Goal: Information Seeking & Learning: Learn about a topic

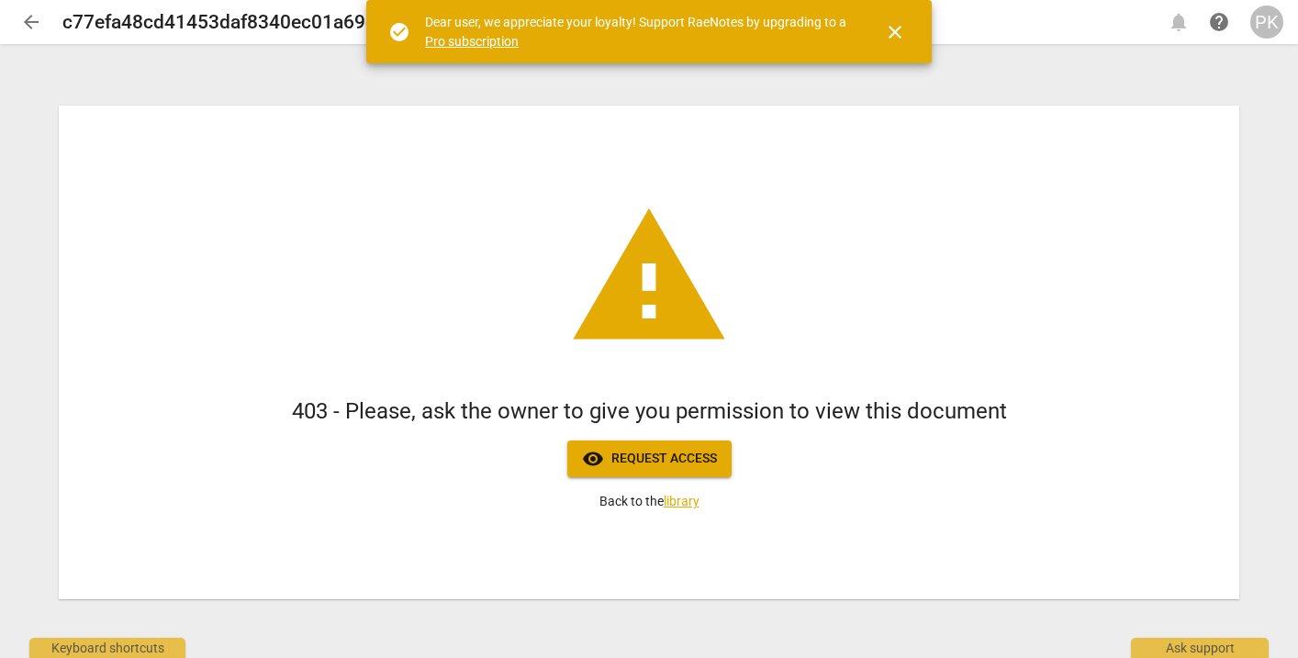
click at [1269, 23] on div "PK" at bounding box center [1266, 22] width 33 height 33
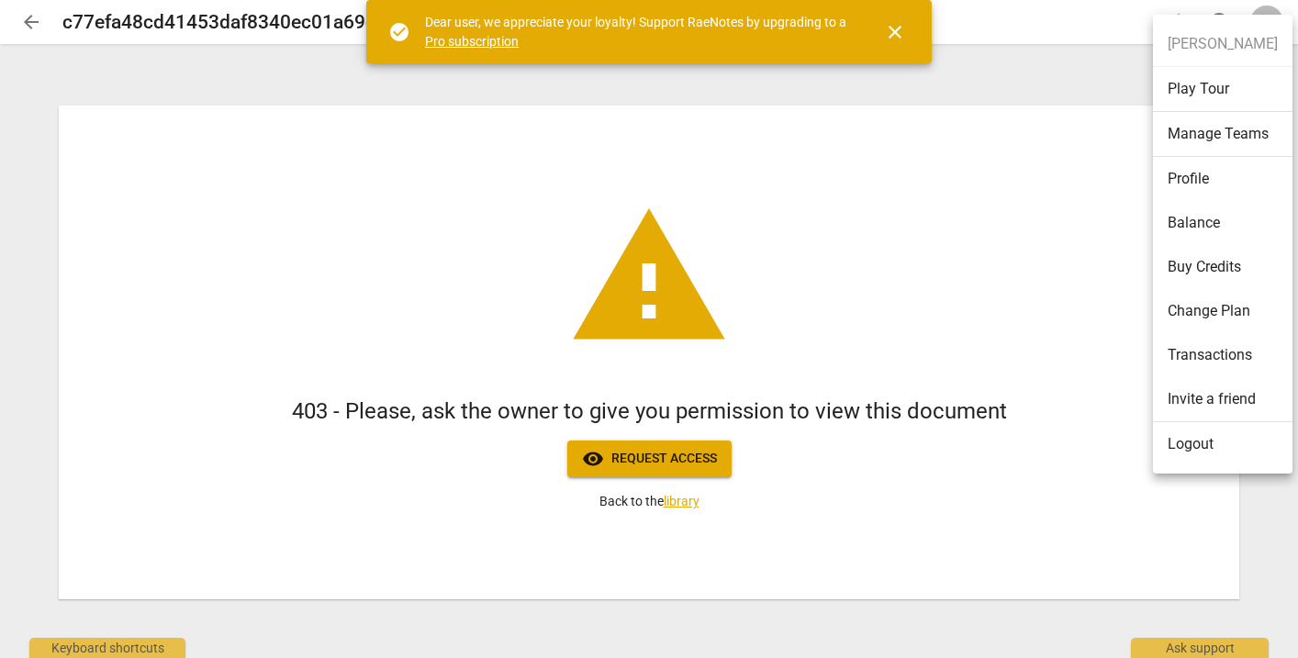
click at [1213, 435] on li "Logout" at bounding box center [1223, 444] width 140 height 44
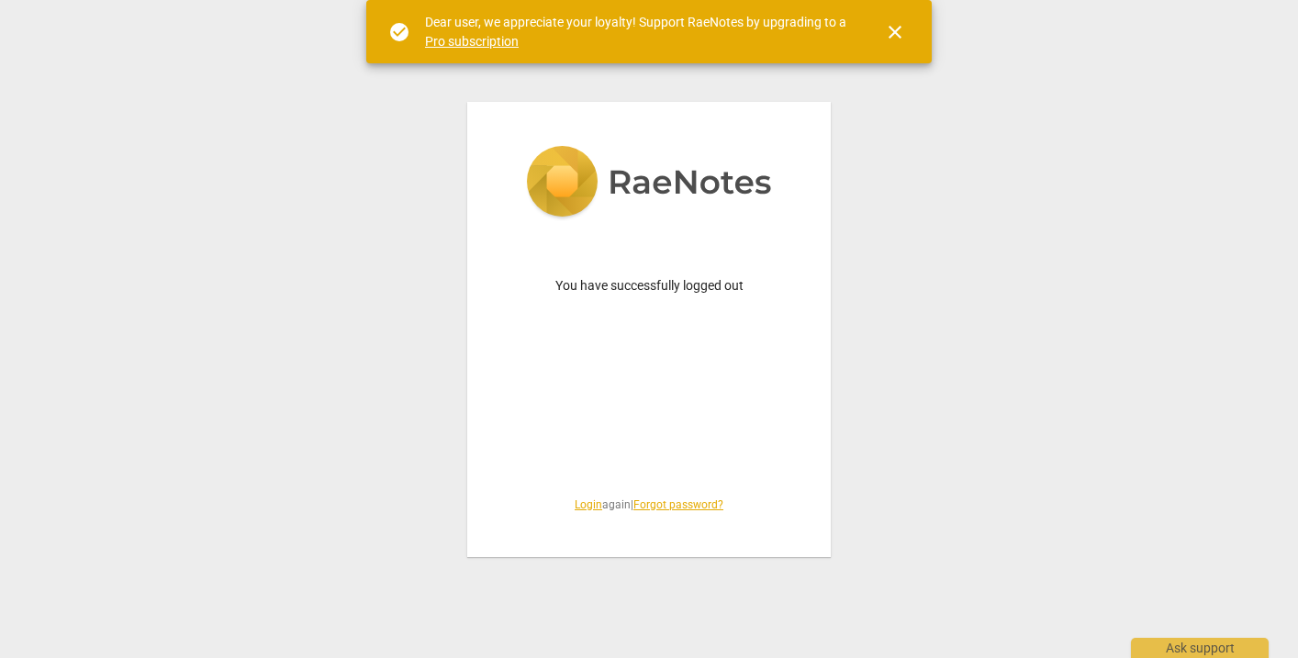
click at [584, 507] on link "Login" at bounding box center [589, 504] width 28 height 13
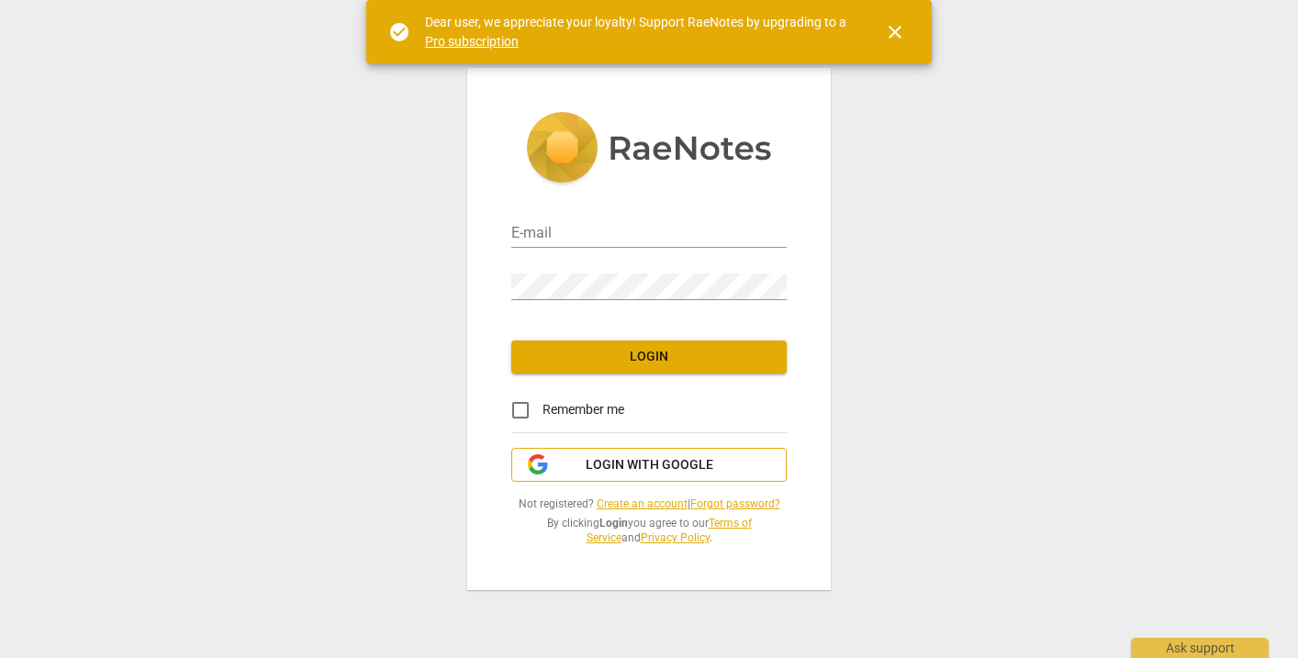
click at [616, 457] on span "Login with Google" at bounding box center [650, 465] width 128 height 18
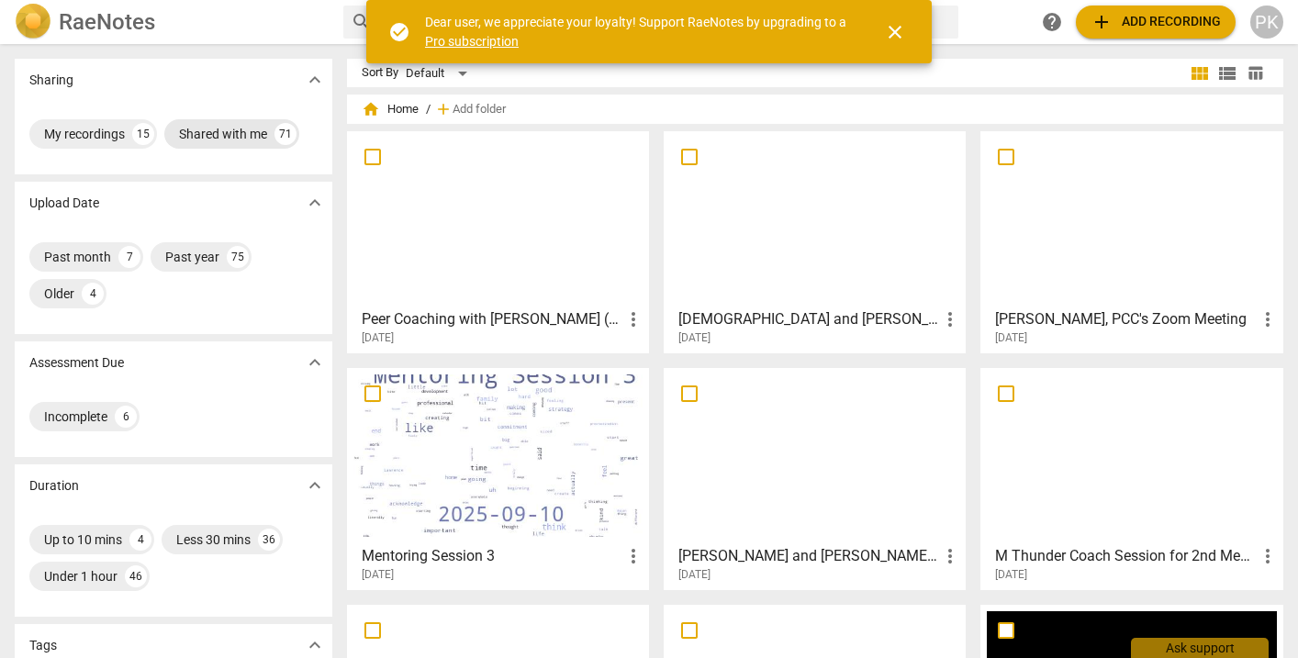
click at [224, 140] on div "Shared with me" at bounding box center [223, 134] width 88 height 18
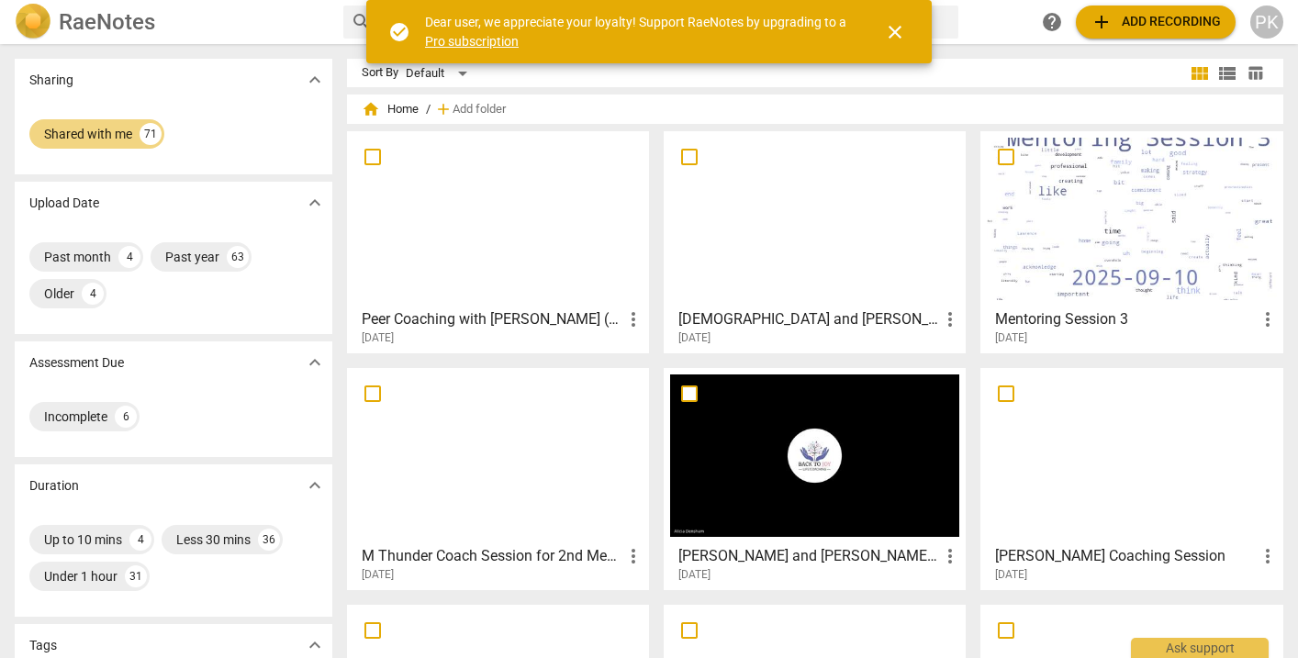
click at [1044, 230] on div at bounding box center [1131, 219] width 289 height 162
click at [189, 259] on div "Past year" at bounding box center [192, 257] width 54 height 18
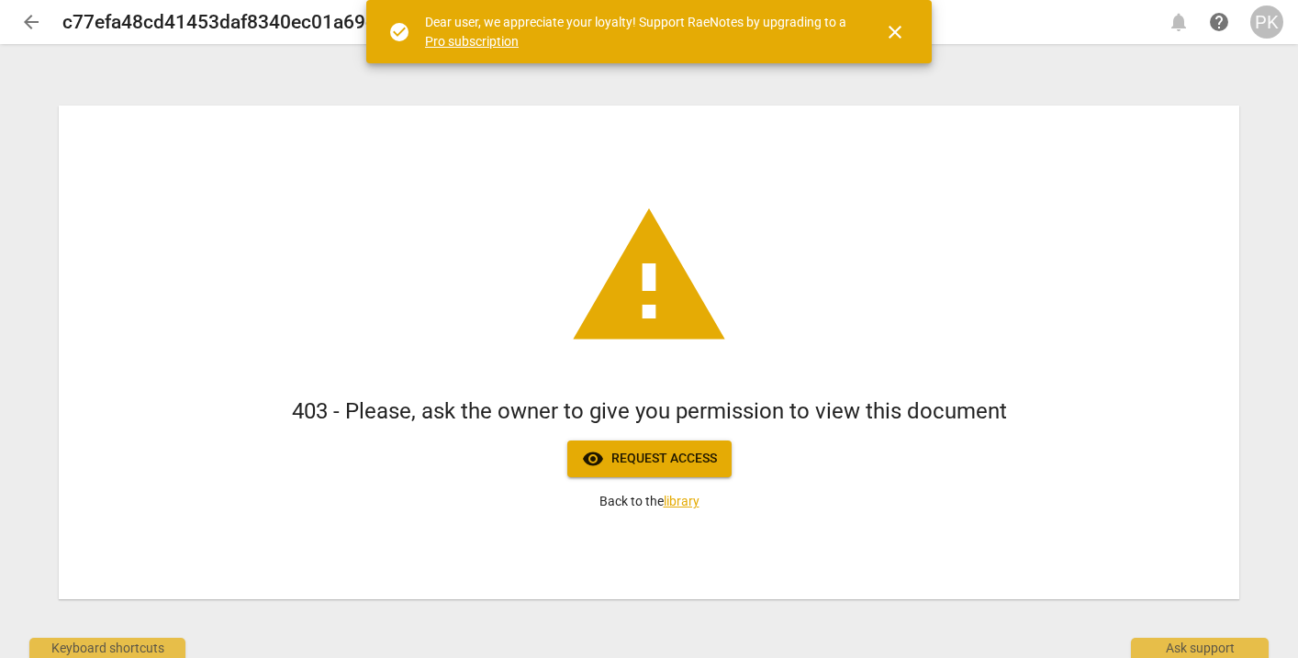
click at [1262, 26] on div "PK" at bounding box center [1266, 22] width 33 height 33
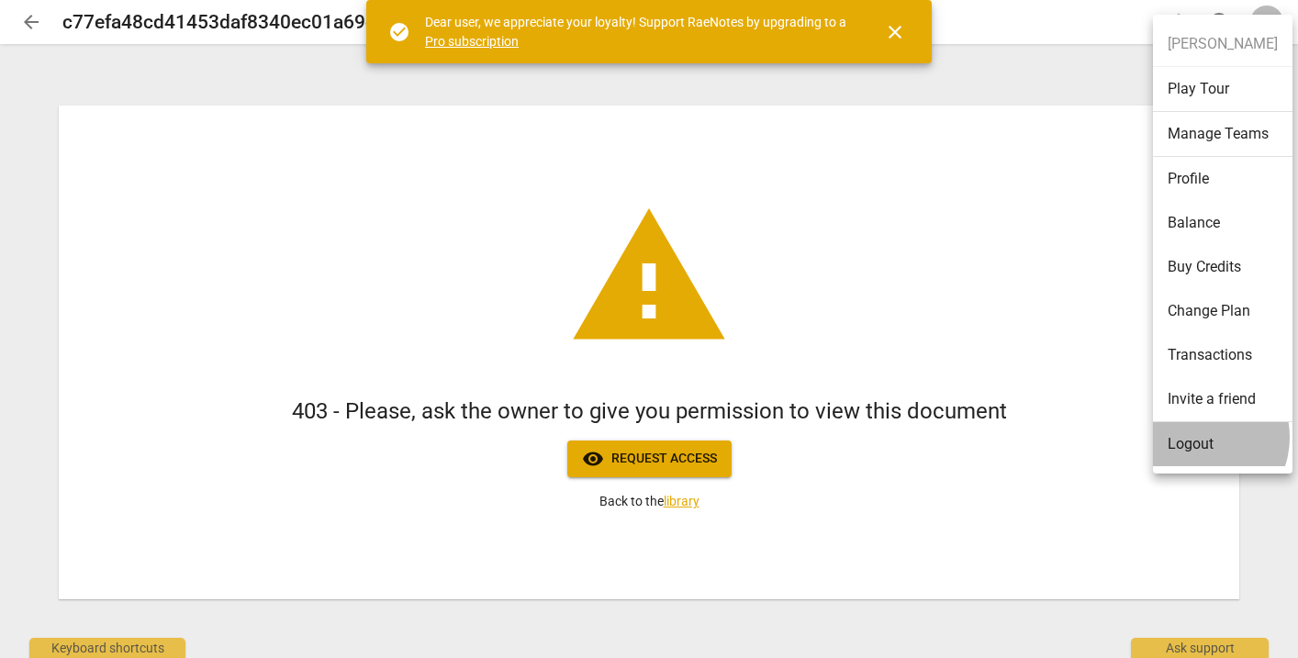
click at [1196, 437] on li "Logout" at bounding box center [1223, 444] width 140 height 44
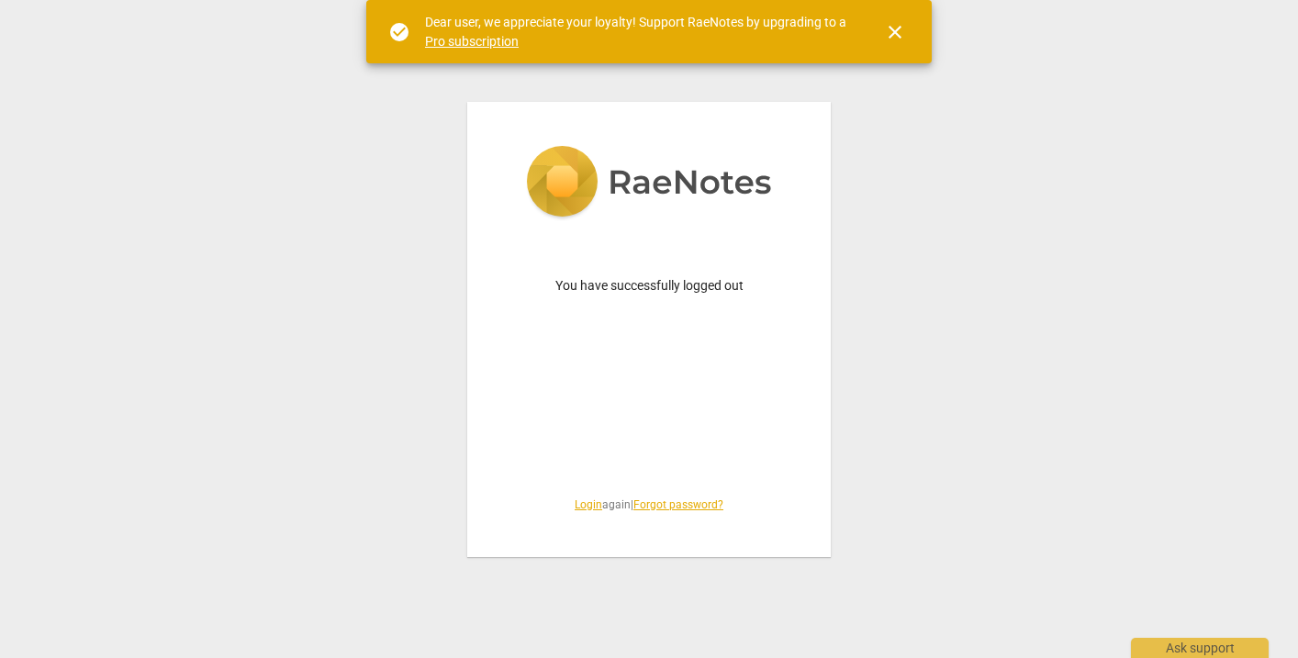
click at [583, 504] on link "Login" at bounding box center [589, 504] width 28 height 13
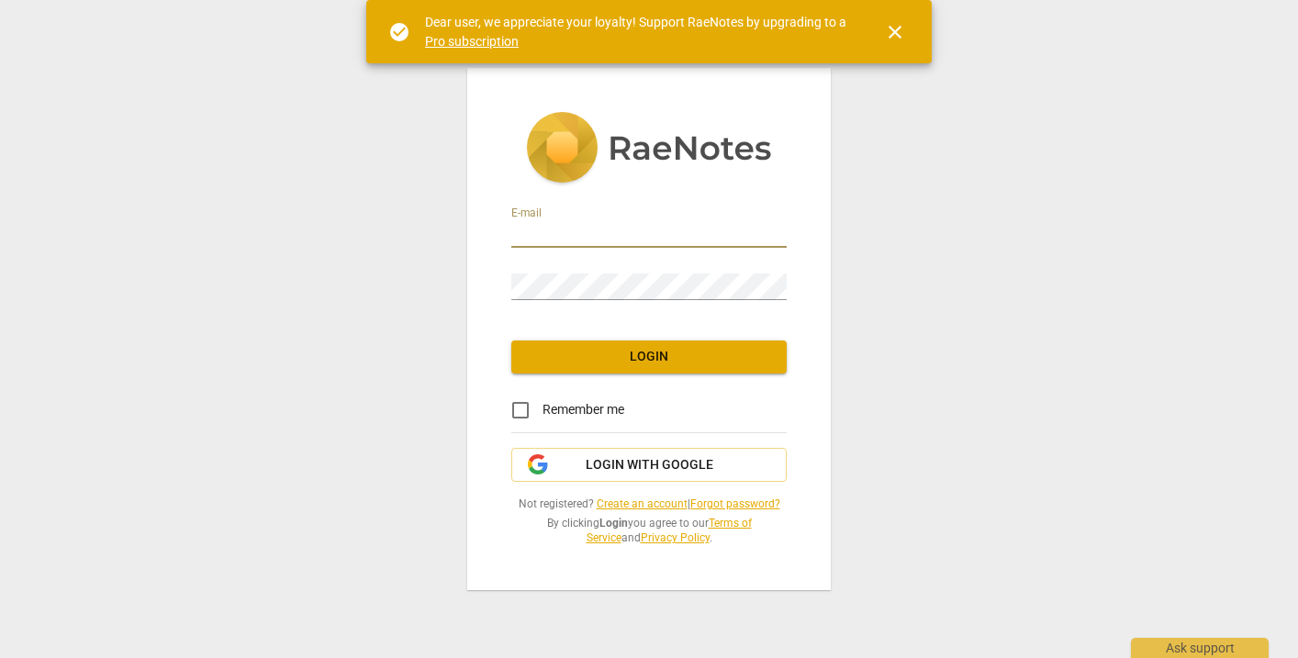
type input "penny@coachacademy.com"
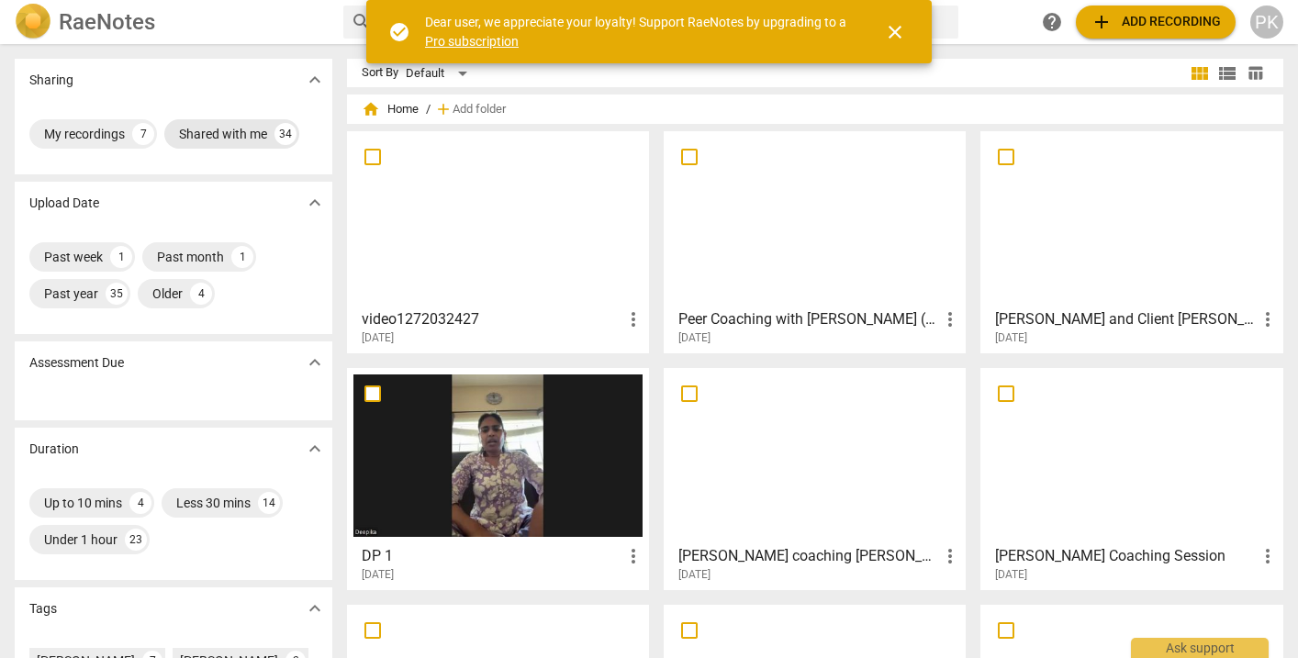
click at [235, 139] on div "Shared with me" at bounding box center [223, 134] width 88 height 18
click at [112, 129] on div "Shared with me" at bounding box center [88, 134] width 88 height 18
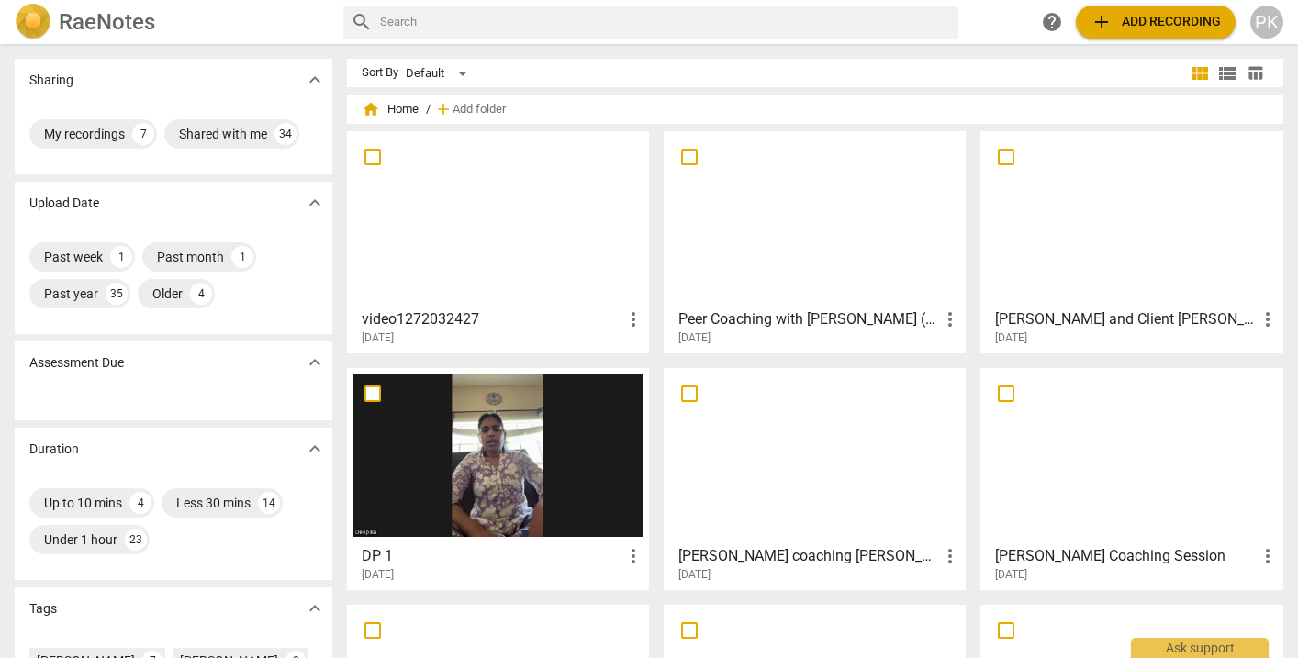
click at [84, 71] on div "Sharing expand_more" at bounding box center [174, 80] width 318 height 42
click at [236, 128] on div "Shared with me" at bounding box center [223, 134] width 88 height 18
click at [1273, 19] on div "PK" at bounding box center [1266, 22] width 33 height 33
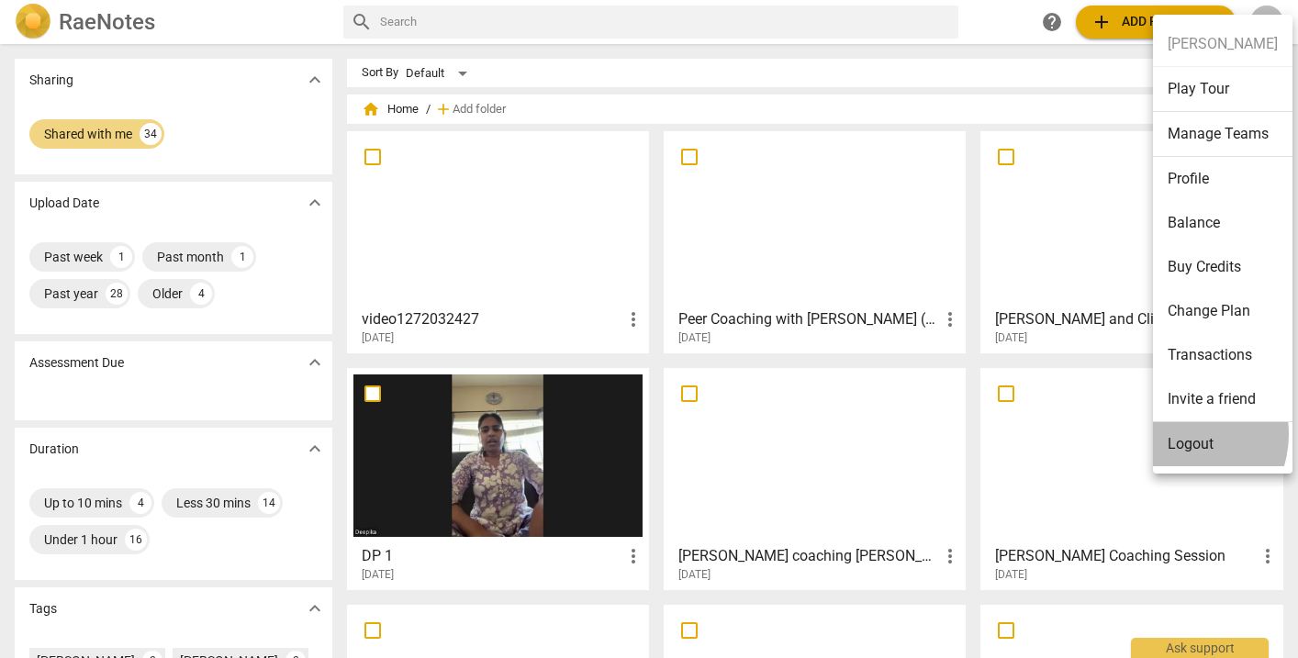
click at [1177, 434] on li "Logout" at bounding box center [1223, 444] width 140 height 44
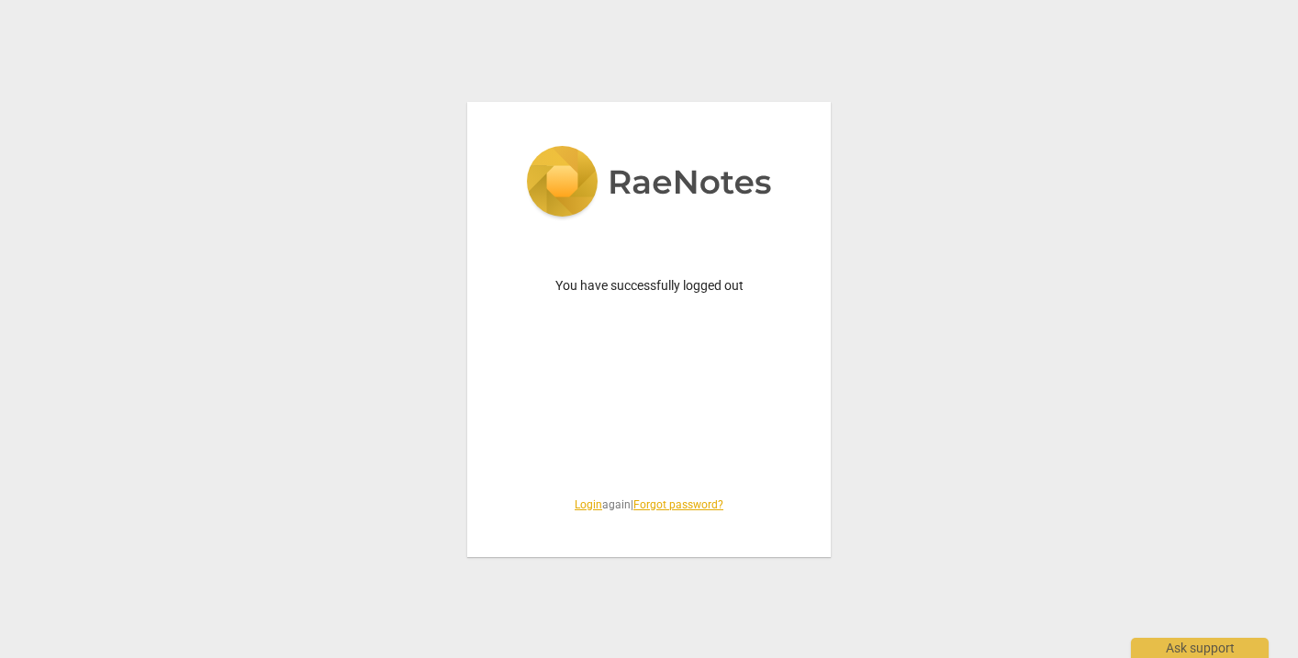
click at [580, 502] on link "Login" at bounding box center [589, 504] width 28 height 13
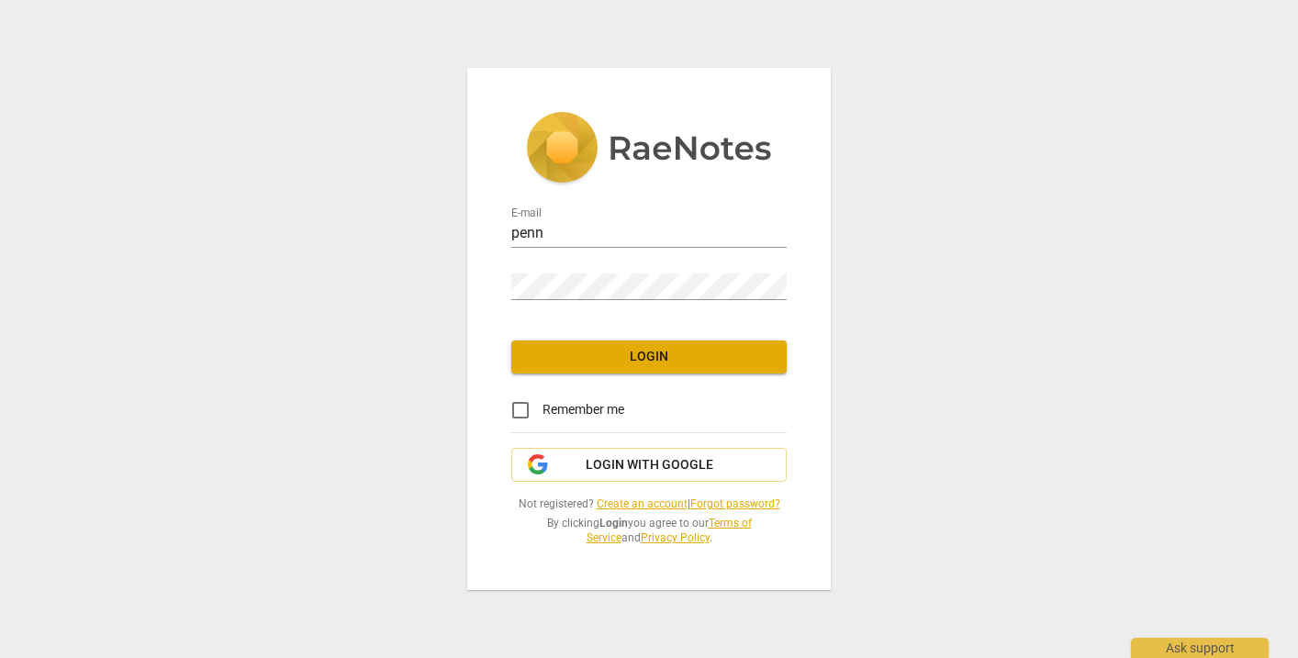
type input "pennylane1413@gmail.com"
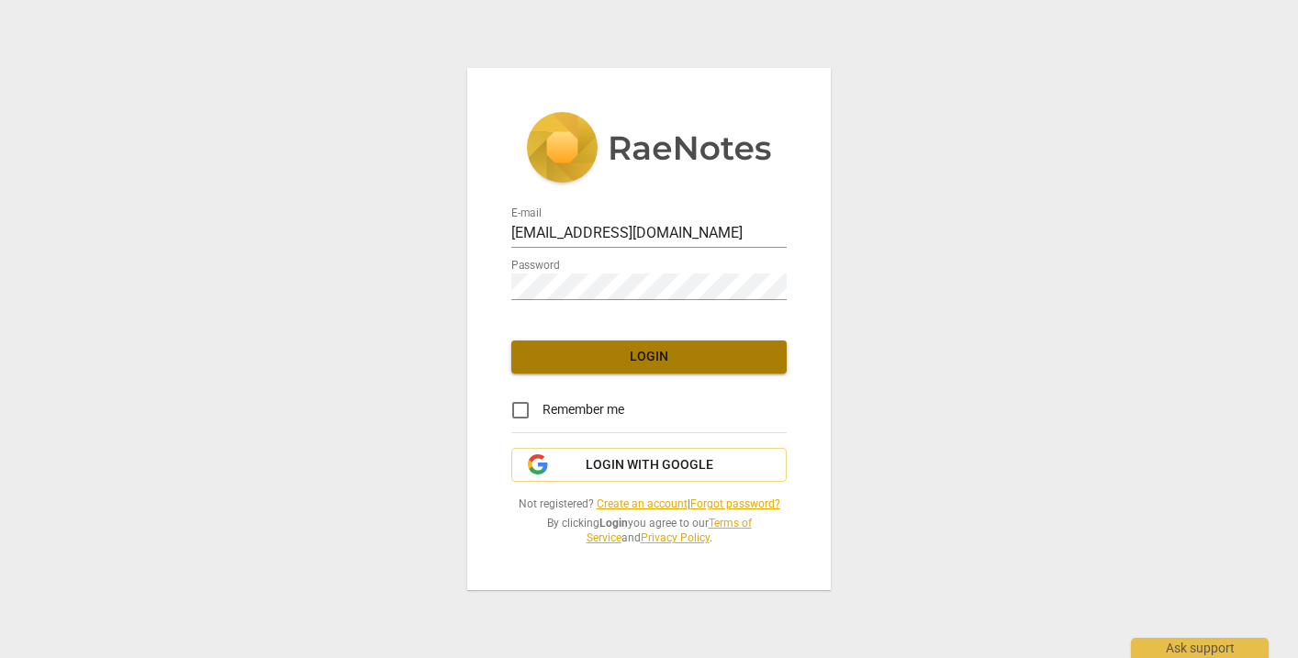
click at [609, 357] on span "Login" at bounding box center [649, 357] width 246 height 18
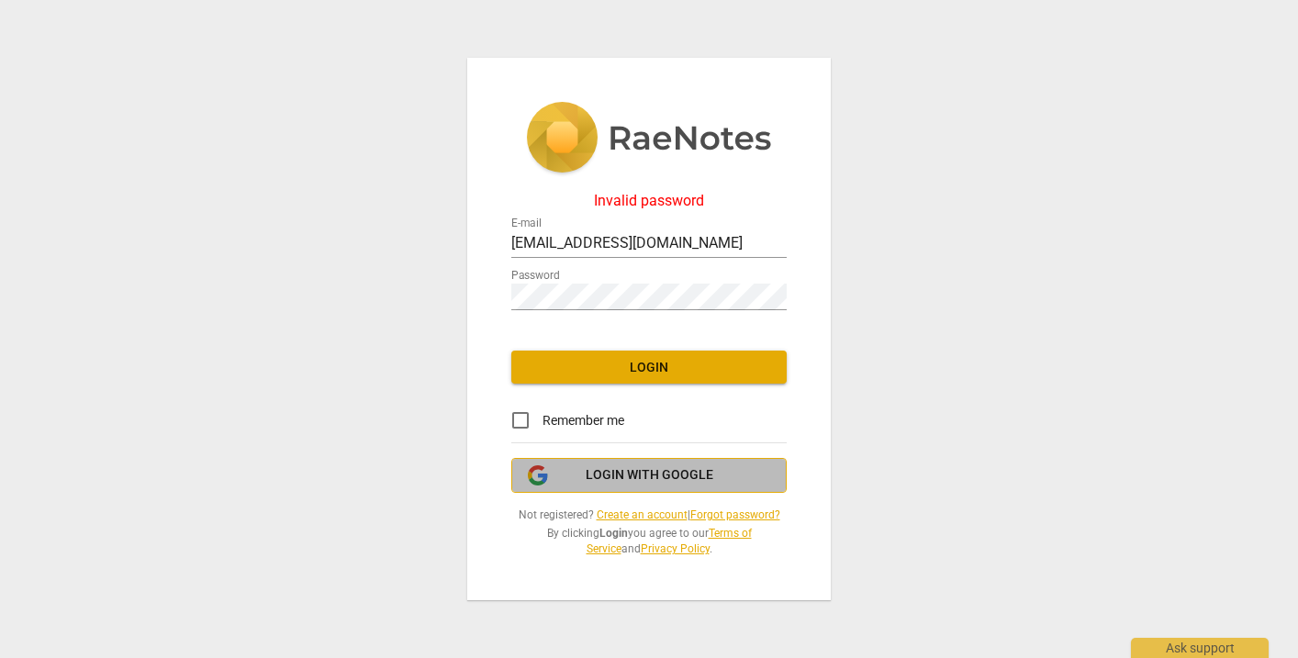
click at [625, 473] on span "Login with Google" at bounding box center [650, 475] width 128 height 18
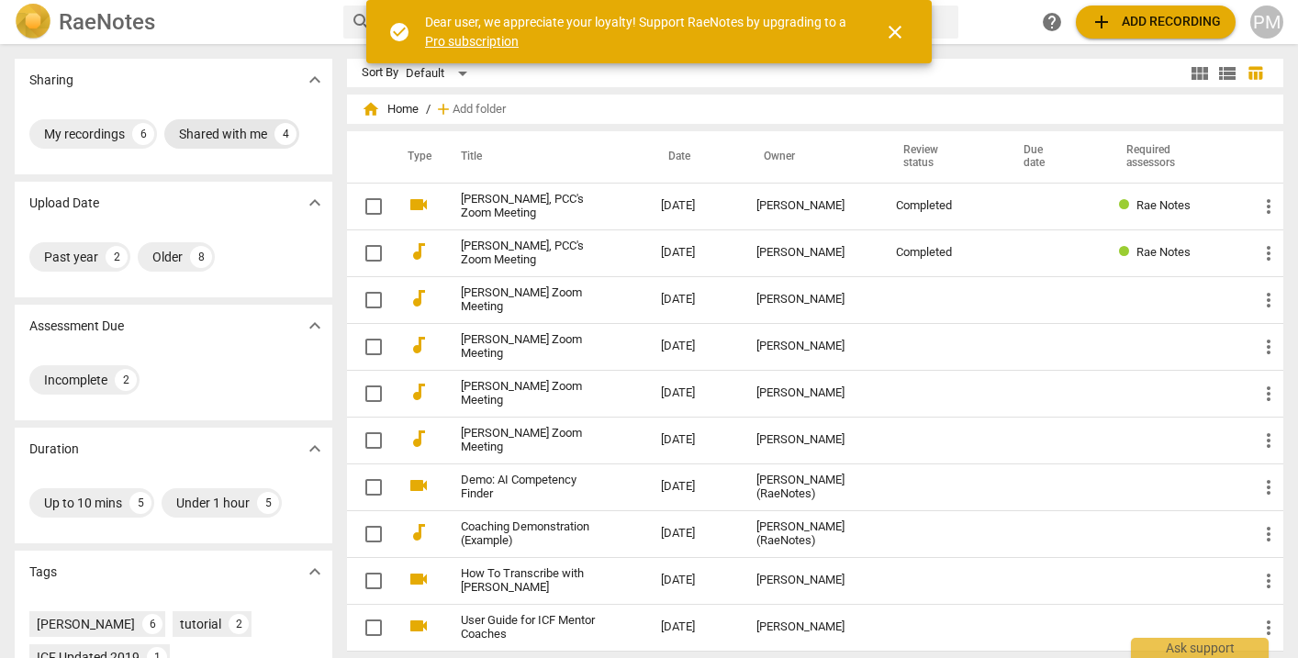
click at [230, 129] on div "Shared with me" at bounding box center [223, 134] width 88 height 18
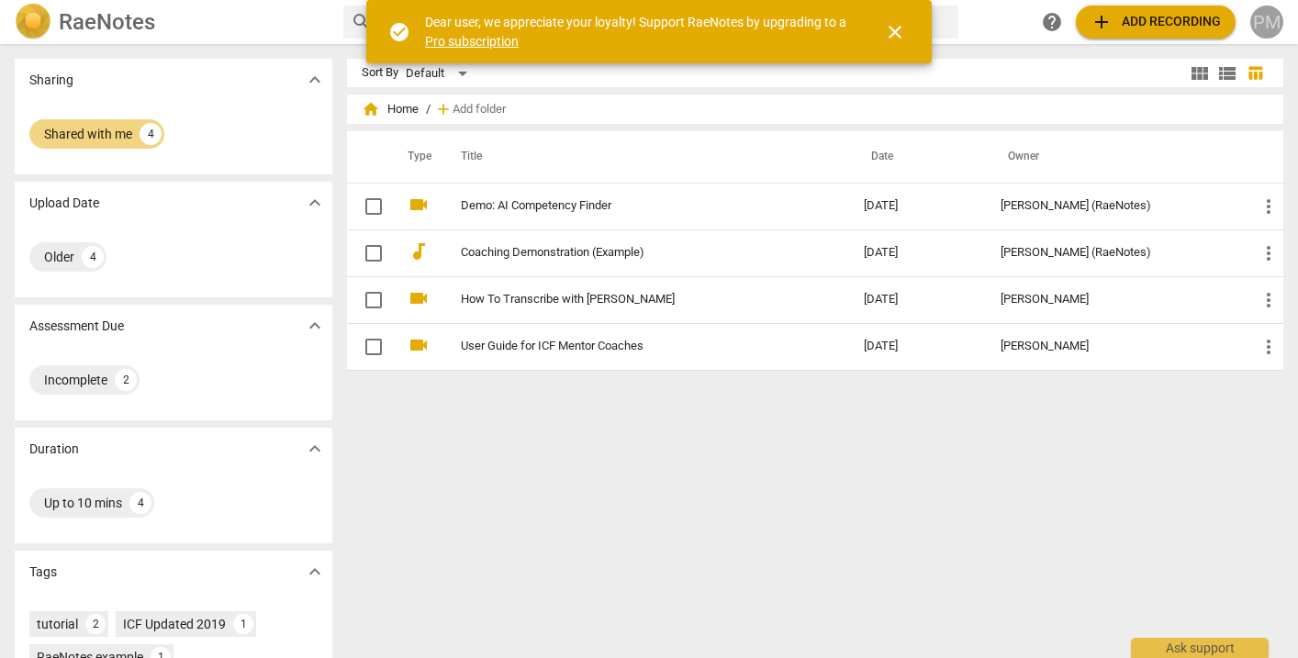
click at [1269, 28] on div "PM" at bounding box center [1266, 22] width 33 height 33
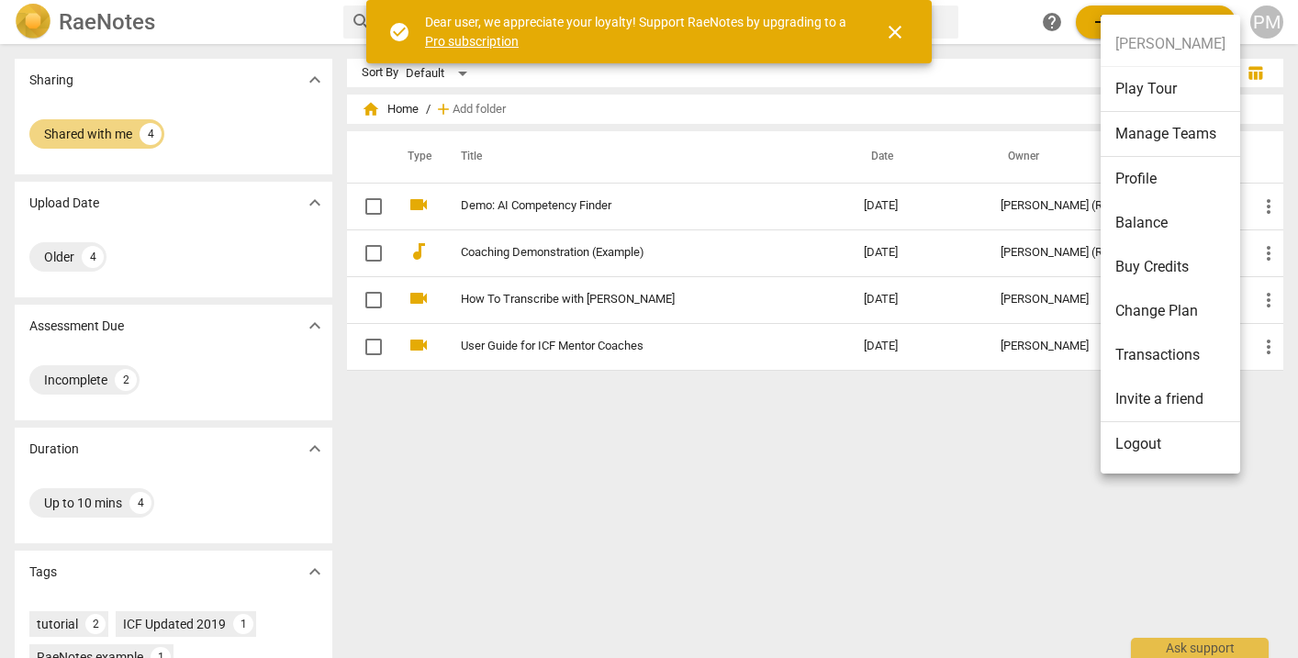
click at [1171, 440] on li "Logout" at bounding box center [1171, 444] width 140 height 44
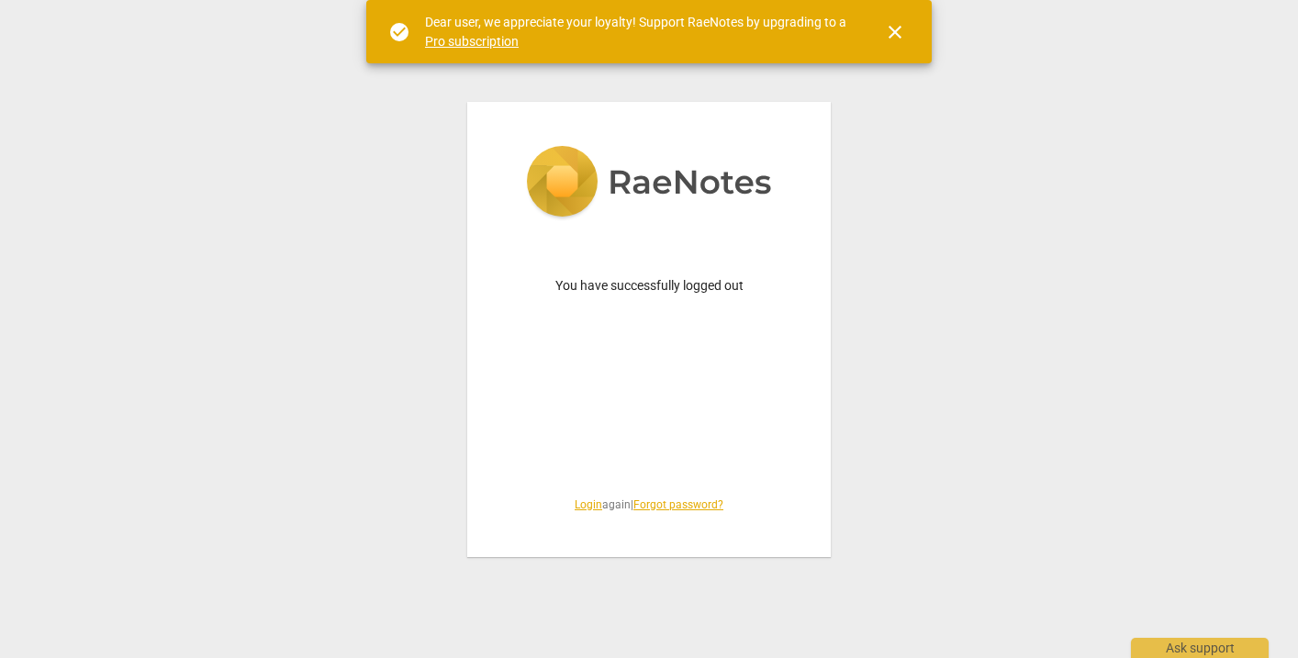
click at [577, 508] on link "Login" at bounding box center [589, 504] width 28 height 13
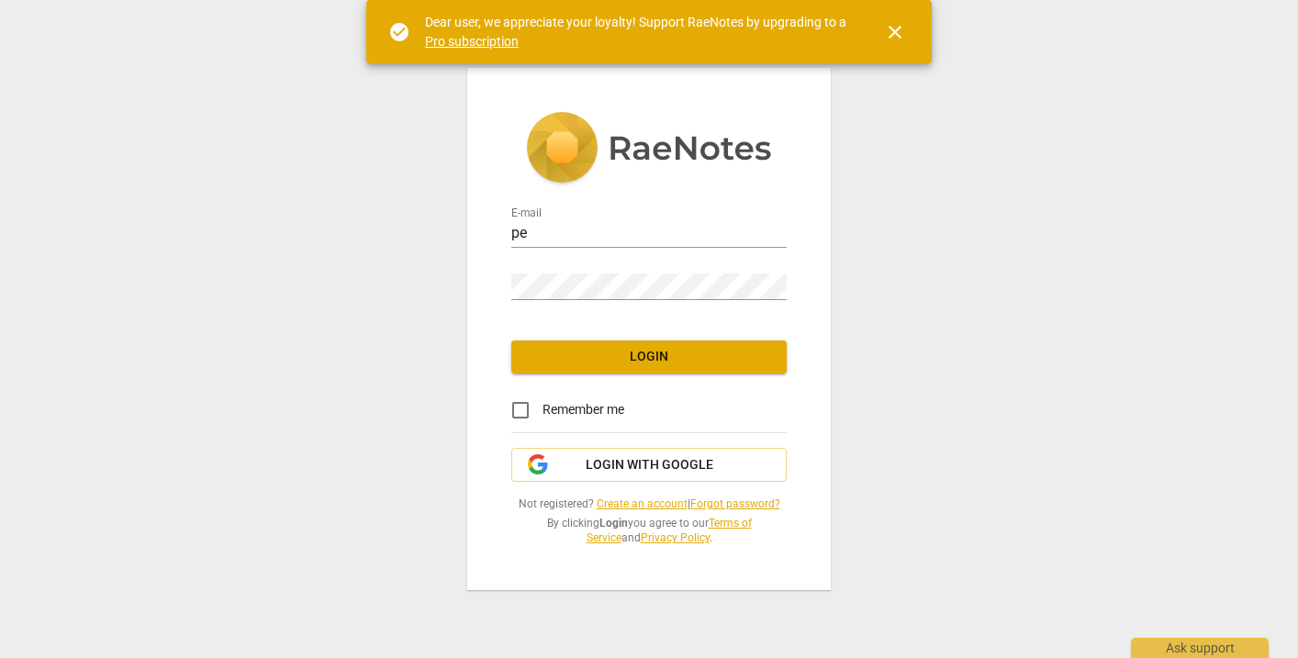
type input "[PERSON_NAME][EMAIL_ADDRESS][DOMAIN_NAME]"
click at [574, 341] on button "Login" at bounding box center [648, 357] width 275 height 33
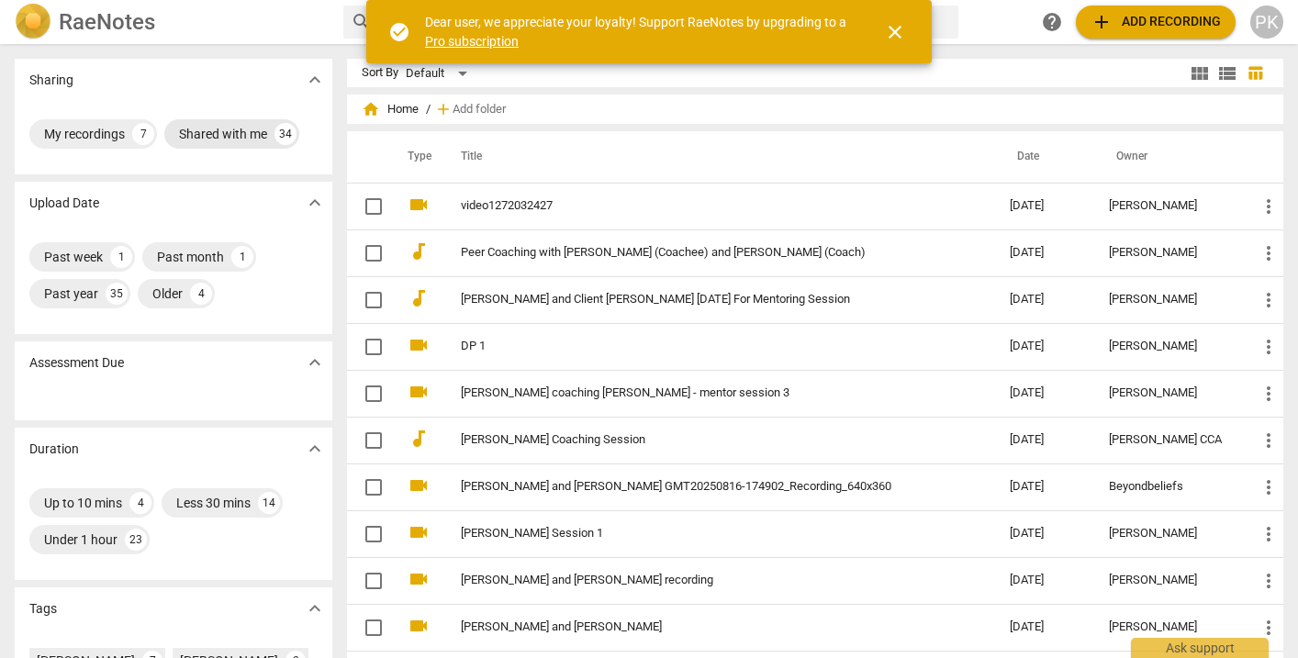
click at [226, 129] on div "Shared with me" at bounding box center [223, 134] width 88 height 18
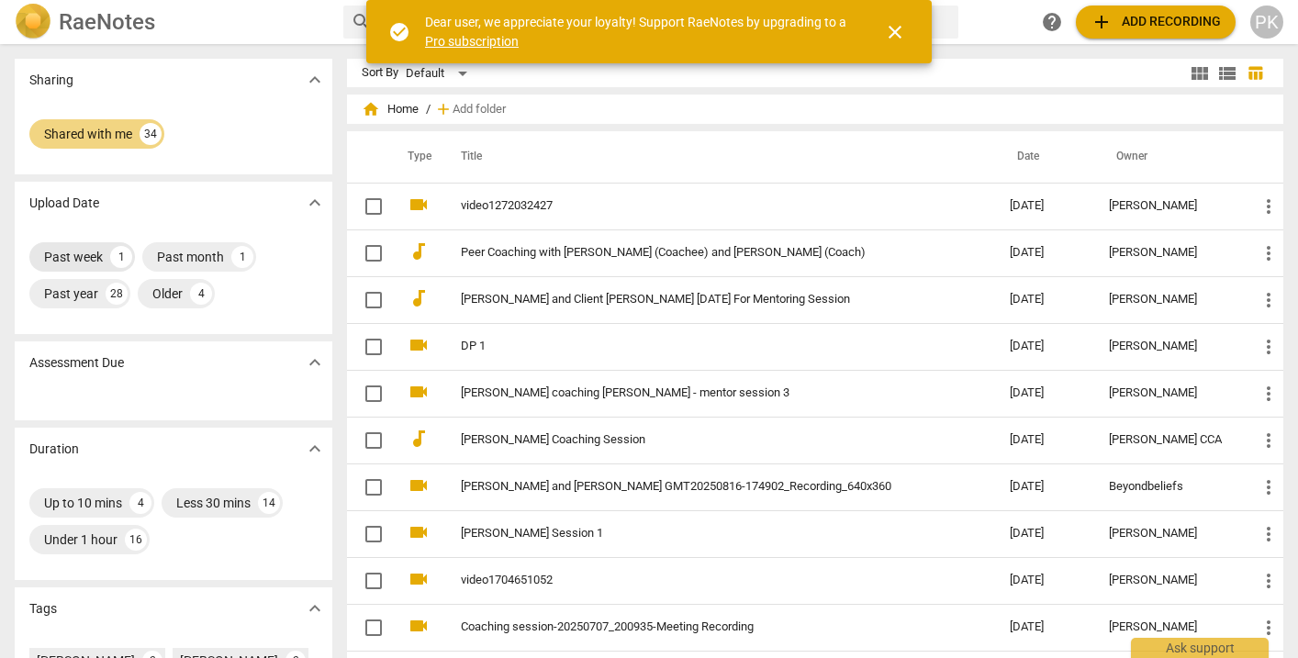
click at [93, 251] on div "Past week" at bounding box center [73, 257] width 59 height 18
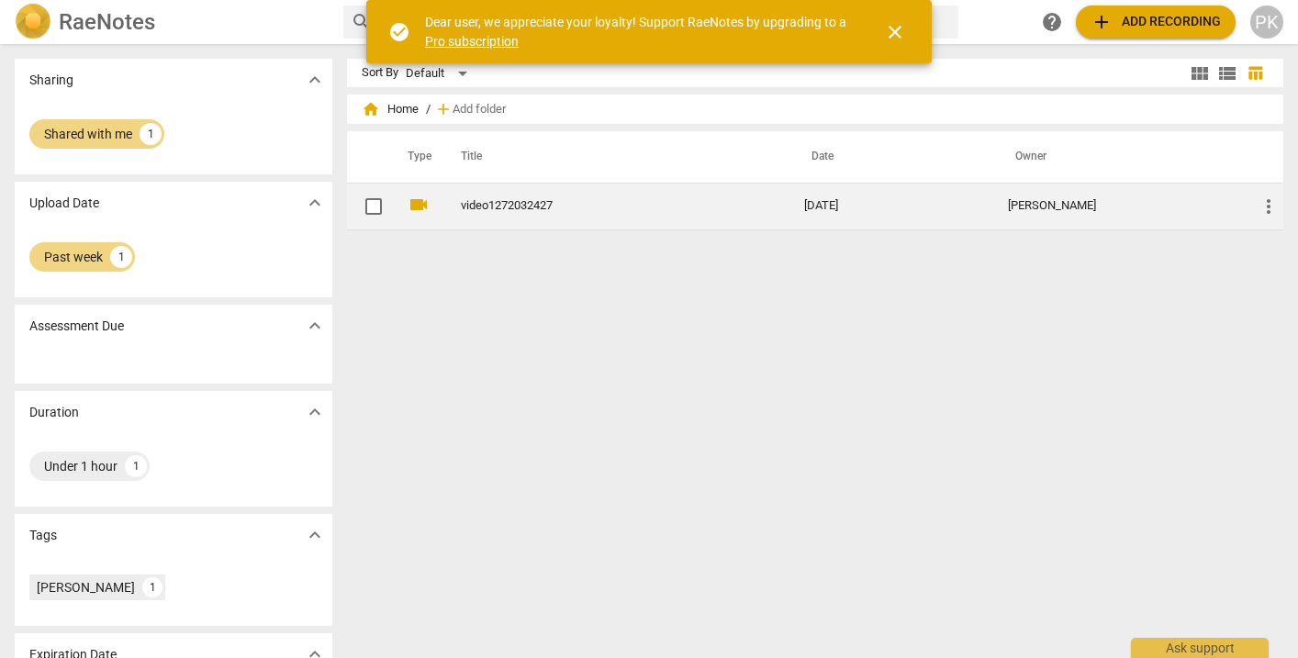
click at [489, 205] on link "video1272032427" at bounding box center [600, 206] width 278 height 14
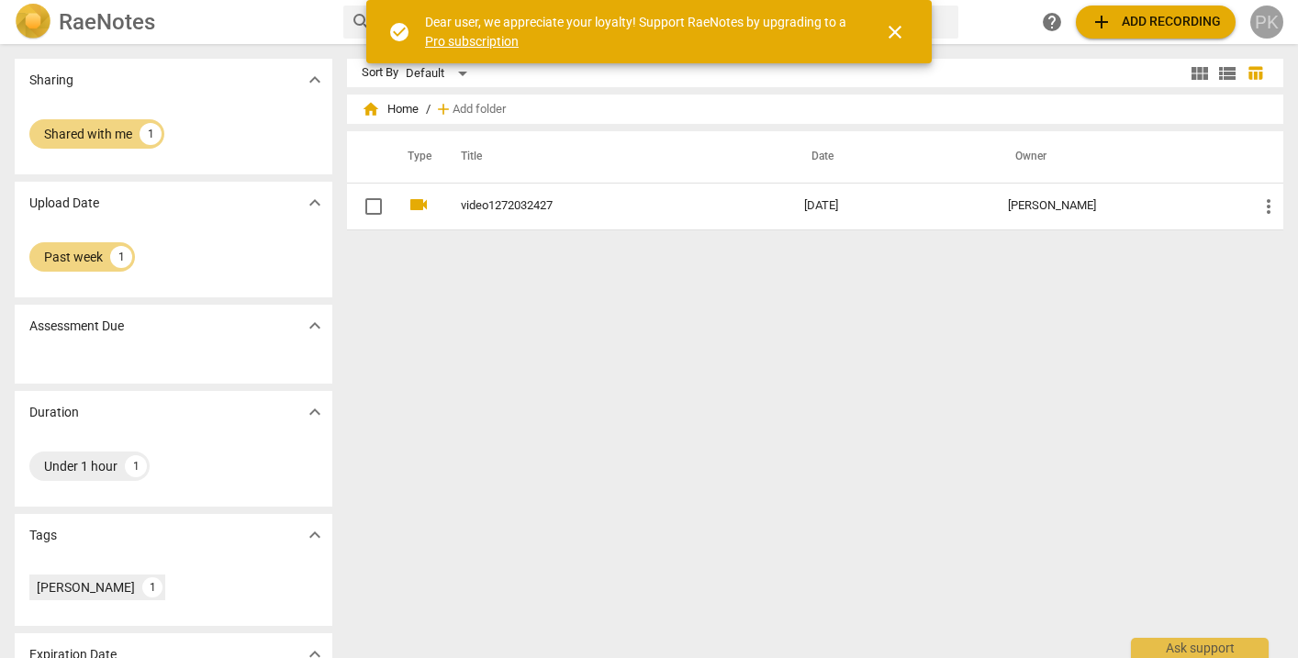
click at [1259, 18] on div "PK" at bounding box center [1266, 22] width 33 height 33
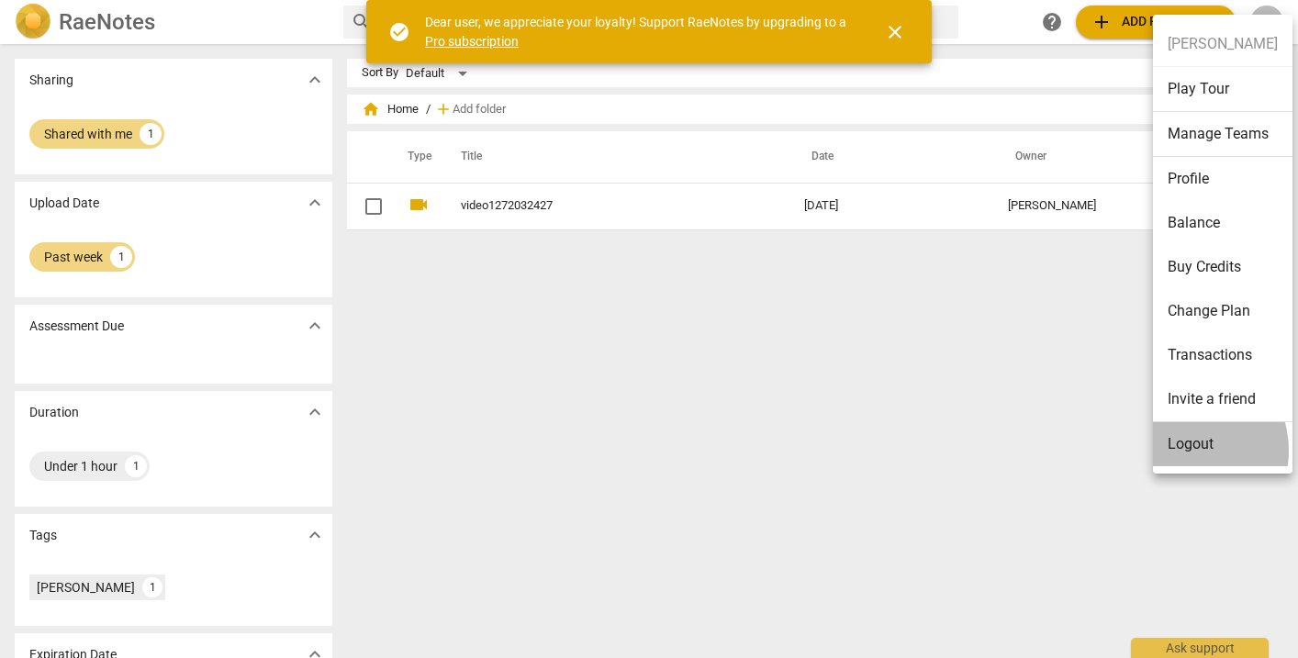
click at [1184, 451] on li "Logout" at bounding box center [1223, 444] width 140 height 44
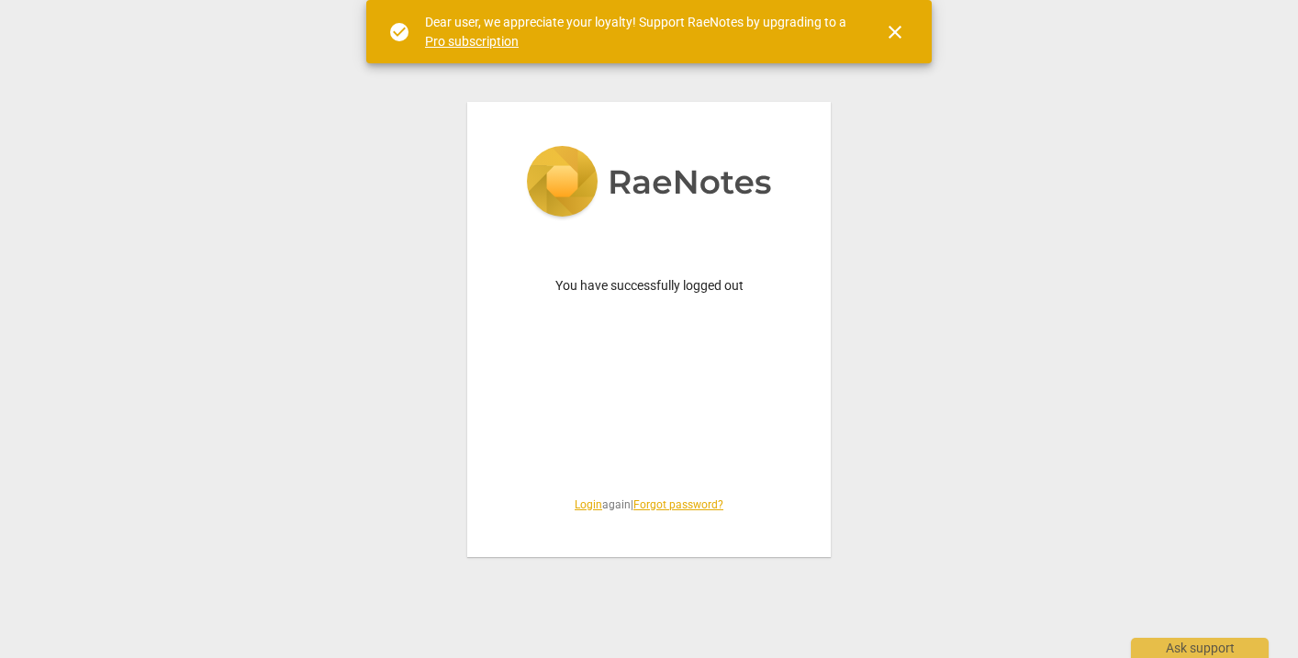
click at [577, 505] on link "Login" at bounding box center [589, 504] width 28 height 13
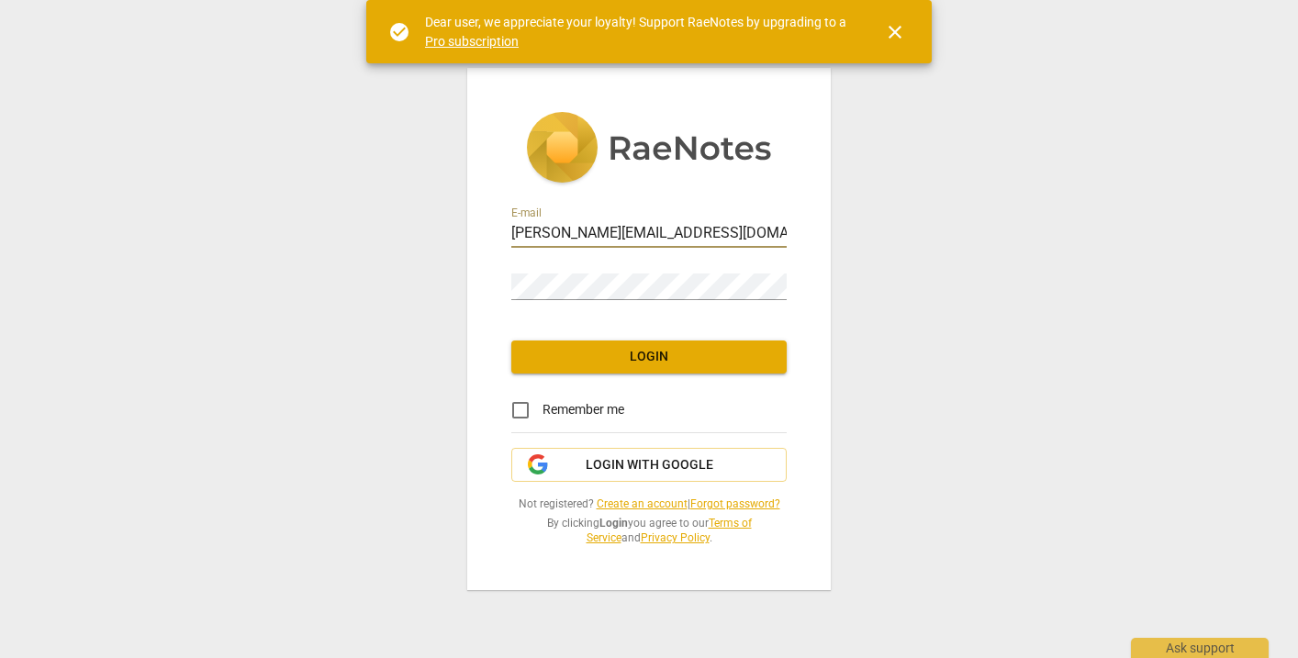
type input "penny@canadacoachacademy.com"
click at [780, 270] on div "Password" at bounding box center [648, 279] width 275 height 41
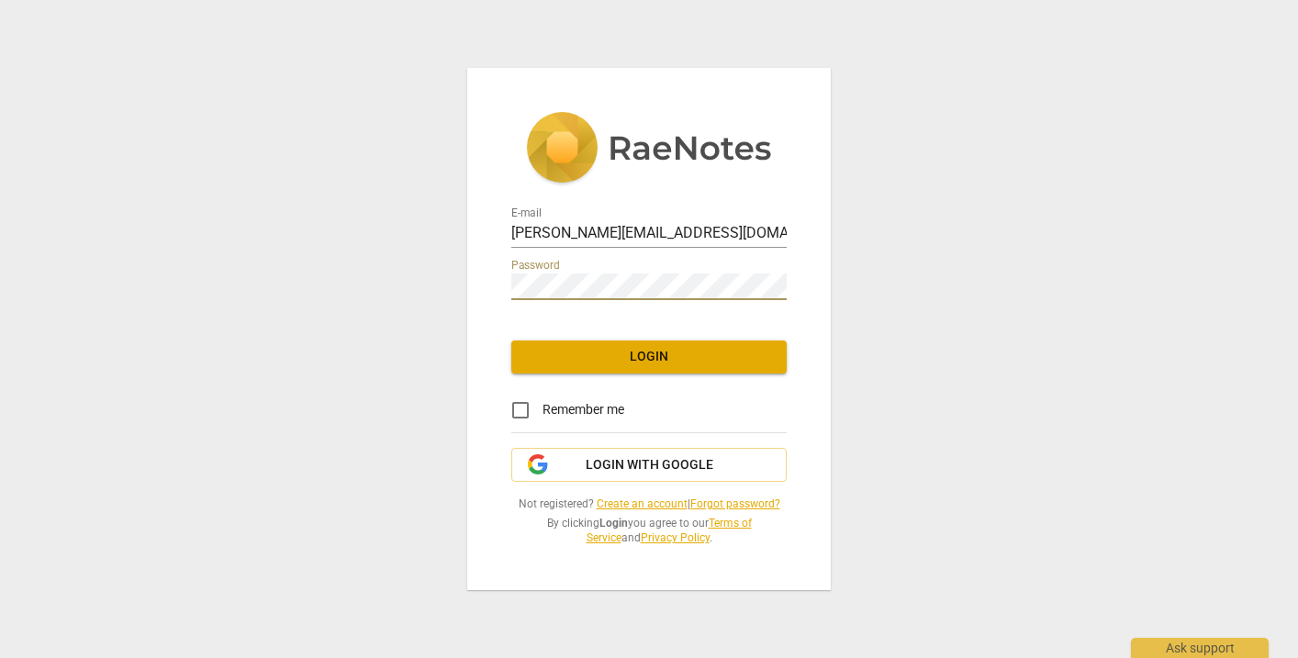
click at [632, 365] on span "Login" at bounding box center [649, 357] width 246 height 18
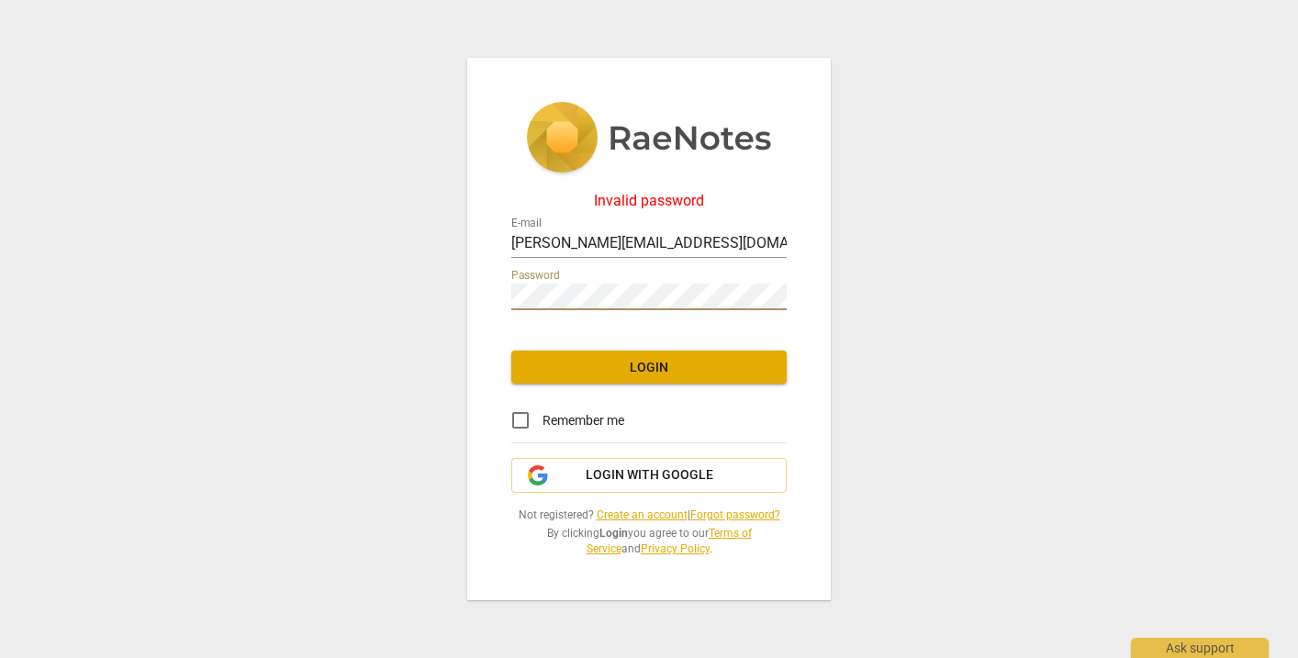
click at [613, 364] on span "Login" at bounding box center [649, 368] width 246 height 18
click at [636, 473] on span "Login with Google" at bounding box center [650, 475] width 128 height 18
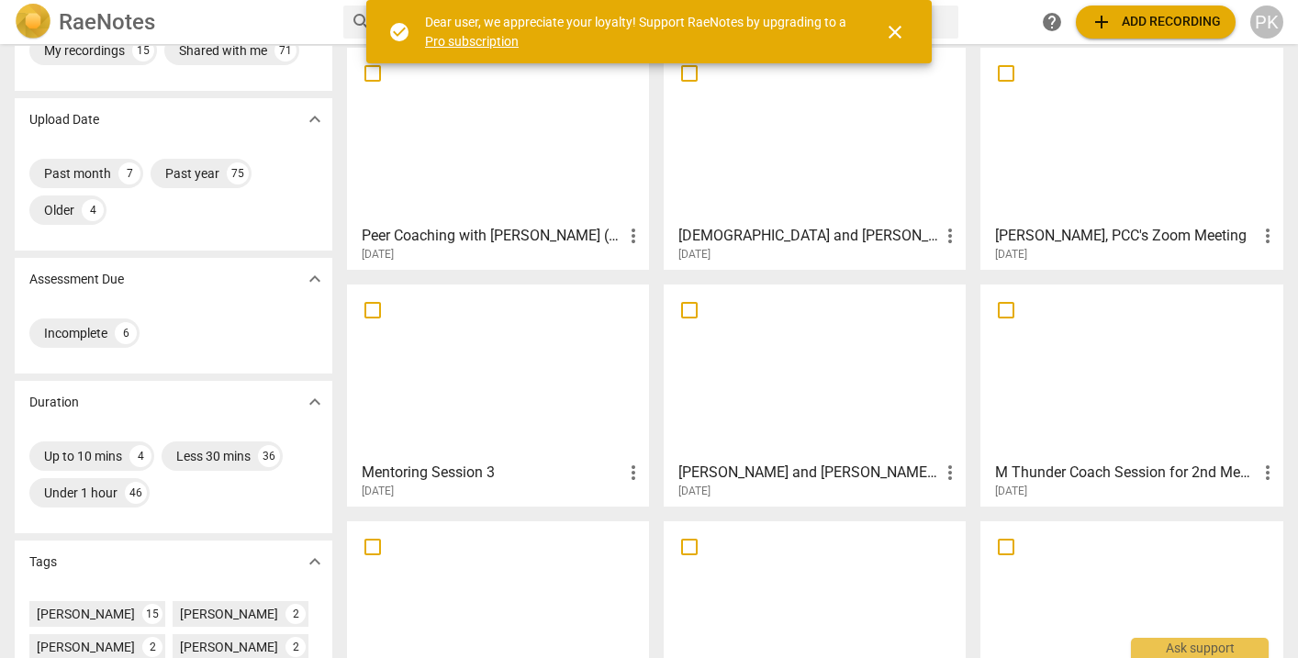
scroll to position [86, 0]
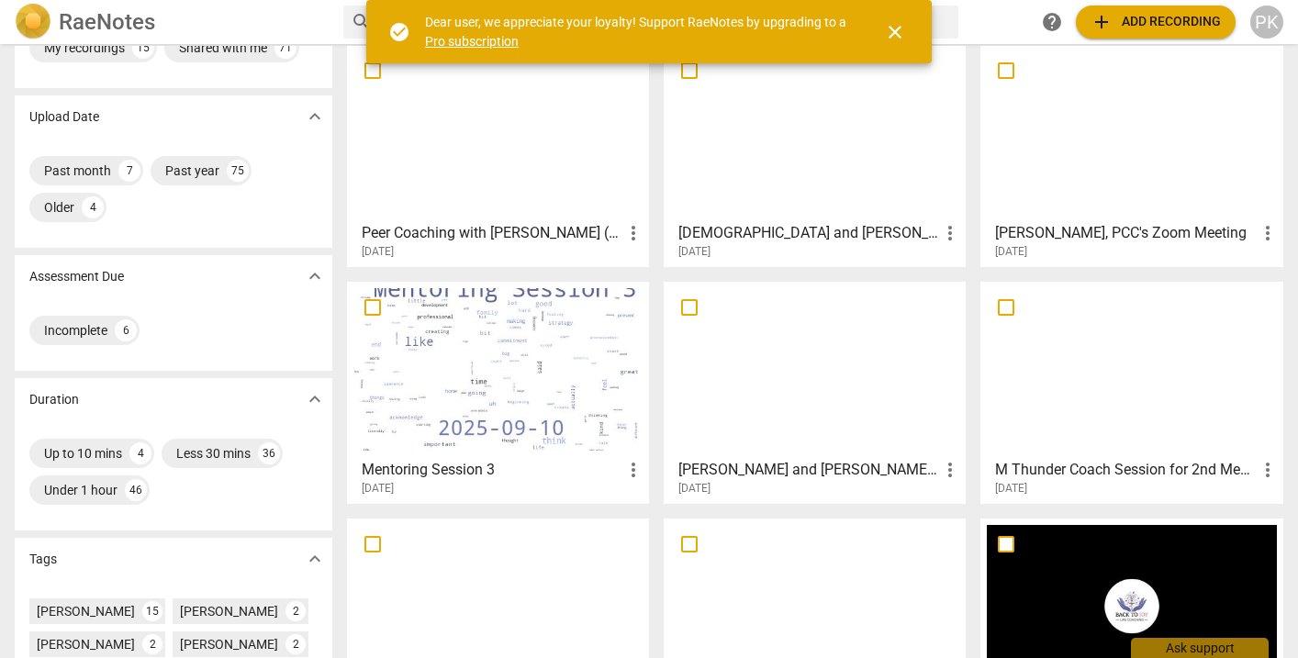
click at [600, 381] on div at bounding box center [497, 369] width 289 height 162
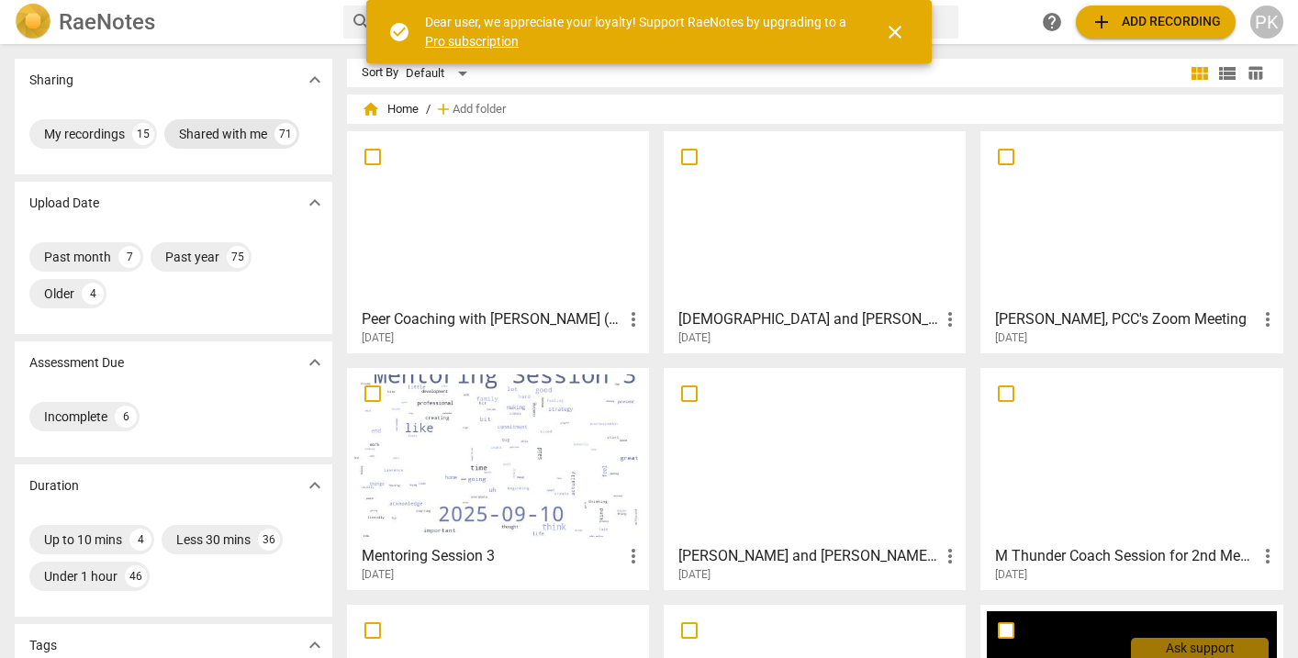
click at [218, 133] on div "Shared with me" at bounding box center [223, 134] width 88 height 18
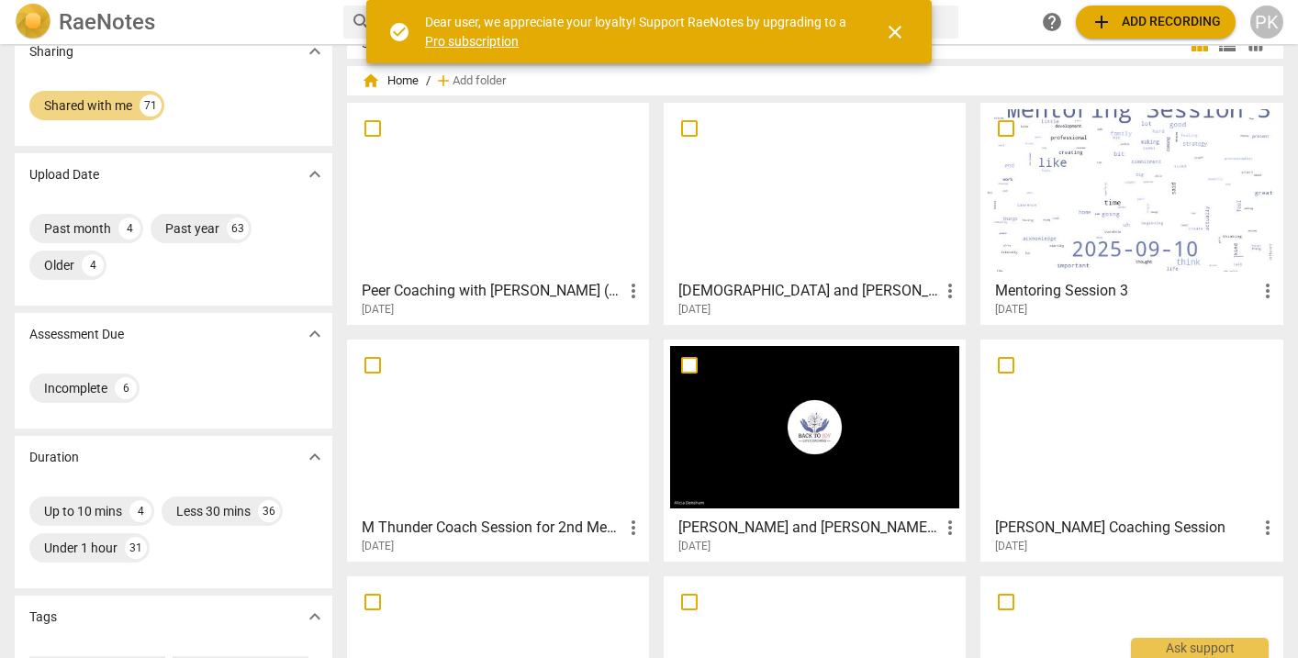
scroll to position [29, 0]
click at [500, 431] on div at bounding box center [497, 426] width 289 height 162
